Goal: Navigation & Orientation: Find specific page/section

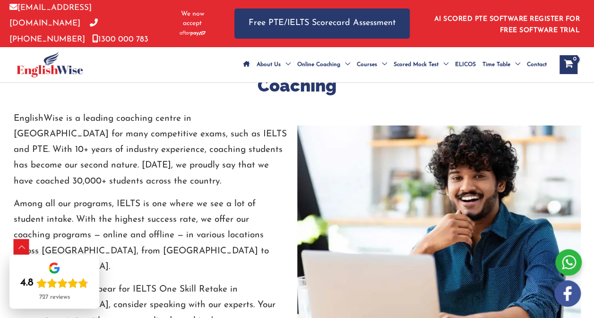
scroll to position [1261, 0]
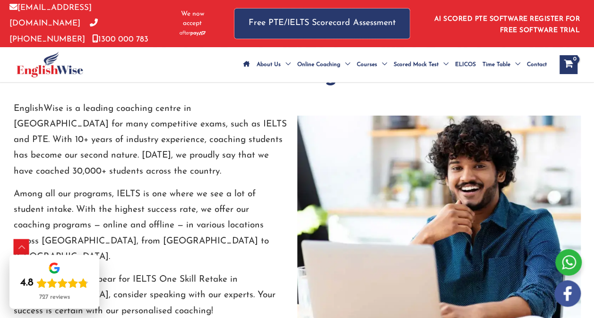
click at [355, 25] on link "Free PTE/IELTS Scorecard Assessment" at bounding box center [321, 24] width 175 height 30
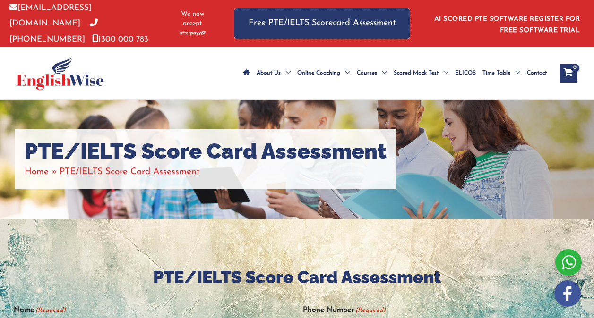
click at [355, 25] on link "Free PTE/IELTS Scorecard Assessment" at bounding box center [321, 24] width 175 height 30
drag, startPoint x: 0, startPoint y: 0, endPoint x: 355, endPoint y: 25, distance: 355.6
click at [355, 25] on link "Free PTE/IELTS Scorecard Assessment" at bounding box center [321, 24] width 175 height 30
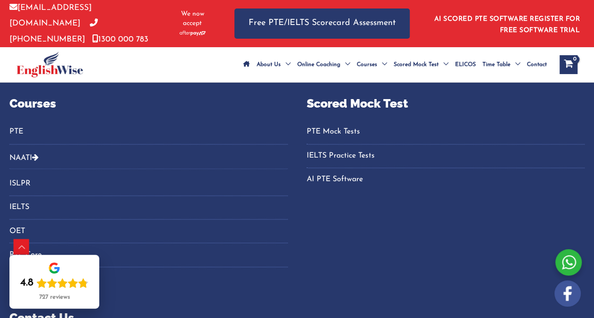
scroll to position [664, 0]
click at [339, 141] on link "PTE Mock Tests" at bounding box center [446, 133] width 278 height 16
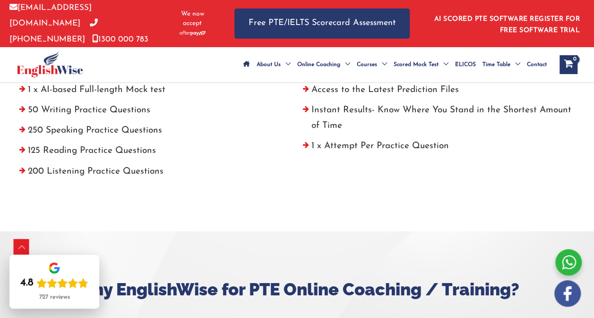
scroll to position [409, 0]
